Goal: Check status

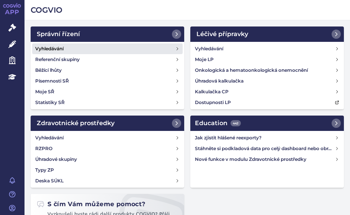
click at [77, 50] on link "Vyhledávání" at bounding box center [107, 48] width 151 height 11
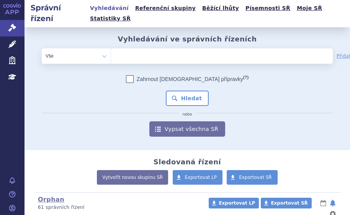
click at [138, 48] on ul at bounding box center [199, 54] width 176 height 12
click at [111, 48] on select at bounding box center [111, 55] width 0 height 15
paste input "UKLS309877/2024"
type input "UKLS309877/2024"
select select "UKLS309877/2024"
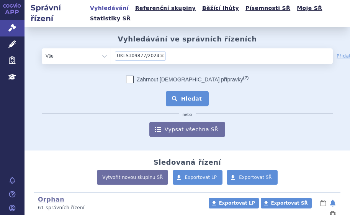
click at [177, 91] on button "Hledat" at bounding box center [187, 98] width 43 height 15
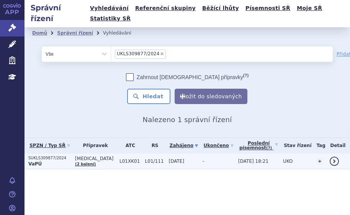
click at [64, 155] on p "SUKLS309877/2024" at bounding box center [49, 157] width 43 height 5
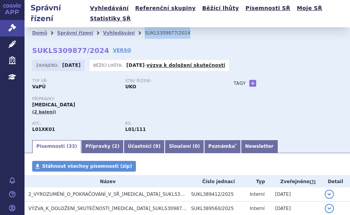
drag, startPoint x: 169, startPoint y: 23, endPoint x: 132, endPoint y: 26, distance: 37.6
click at [145, 27] on li "SUKLS309877/2024" at bounding box center [173, 32] width 56 height 11
copy li "SUKLS309877/2024"
